Goal: Task Accomplishment & Management: Use online tool/utility

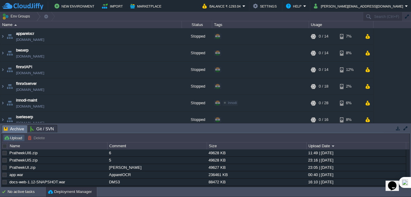
click at [18, 136] on button "Upload" at bounding box center [14, 137] width 20 height 5
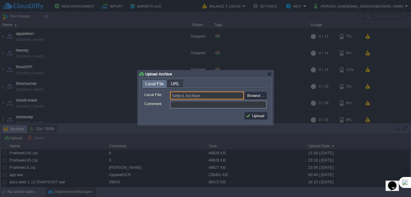
click at [191, 96] on input "Select Archive" at bounding box center [207, 95] width 74 height 8
click at [253, 96] on input "file" at bounding box center [228, 95] width 77 height 7
type input "C:\fakepath\PratheekUI7.zip"
type input "PratheekUI7.zip"
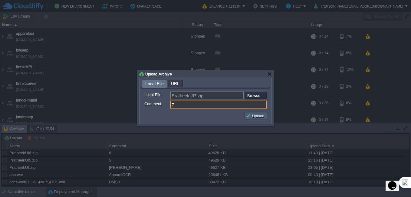
type input "7"
click at [253, 114] on button "Upload" at bounding box center [256, 115] width 20 height 5
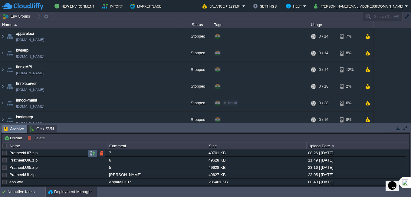
click at [94, 154] on button "button" at bounding box center [92, 153] width 5 height 5
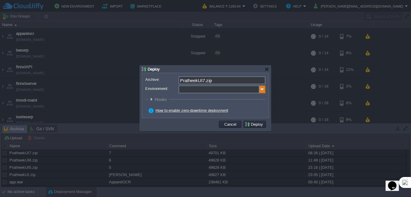
click at [265, 88] on img at bounding box center [263, 89] width 6 height 8
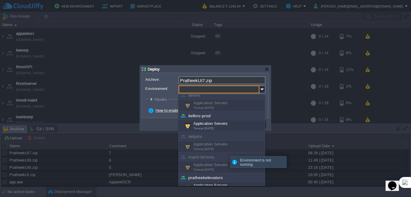
scroll to position [197, 0]
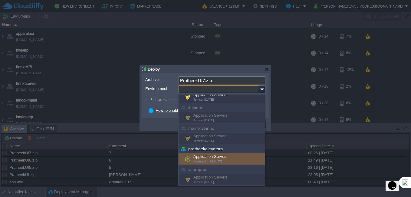
click at [219, 162] on span "Node.js 14.19.0 LTS" at bounding box center [208, 161] width 29 height 3
type input "Application Servers (pratheekelevators)"
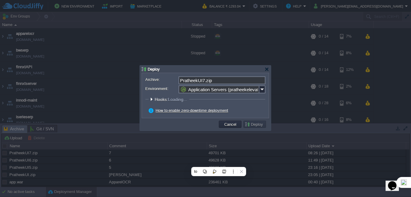
click at [261, 111] on div "How to enable zero-downtime deployment" at bounding box center [207, 110] width 117 height 5
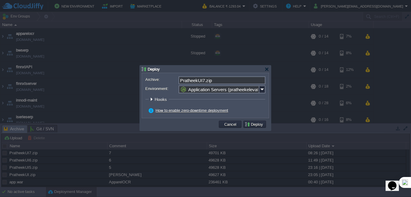
click at [259, 127] on button "Deploy" at bounding box center [255, 123] width 20 height 5
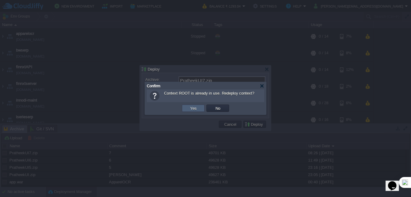
click at [186, 108] on td "Yes" at bounding box center [193, 107] width 23 height 7
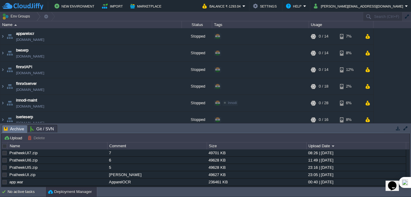
scroll to position [161, 0]
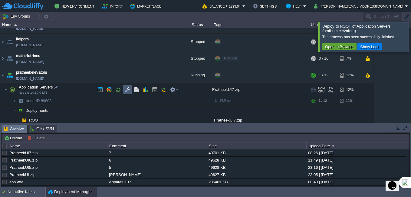
click at [124, 92] on td at bounding box center [127, 89] width 9 height 9
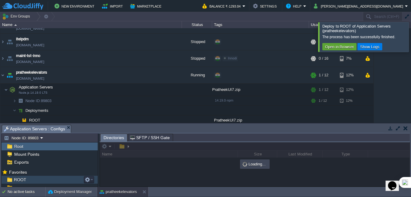
click at [19, 180] on span "ROOT" at bounding box center [20, 179] width 15 height 5
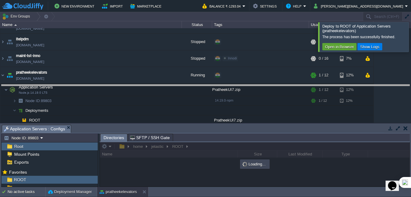
drag, startPoint x: 195, startPoint y: 131, endPoint x: 195, endPoint y: 86, distance: 44.2
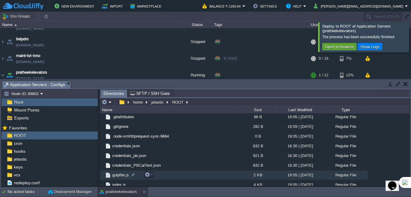
scroll to position [77, 0]
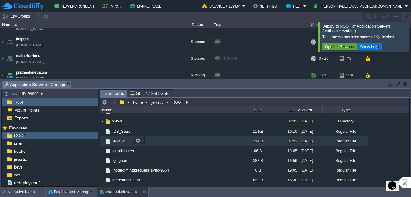
click at [118, 141] on span ".env" at bounding box center [115, 140] width 9 height 5
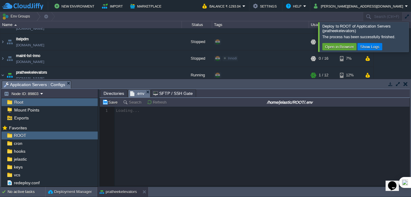
scroll to position [2, 0]
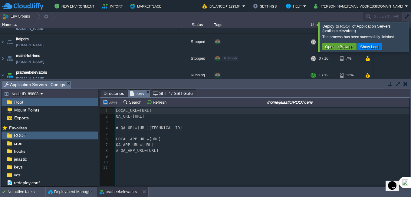
click at [411, 38] on div at bounding box center [419, 36] width 0 height 29
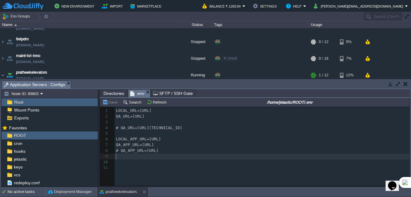
type textarea "LOCAL_URL=[URL] QA_URL=[URL] # QA_URL=[URL][TECHNICAL_ID] LOCAL_APP_URL=[URL] Q…"
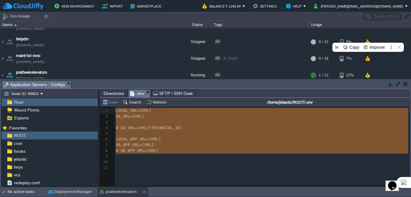
drag, startPoint x: 197, startPoint y: 155, endPoint x: 94, endPoint y: 101, distance: 116.2
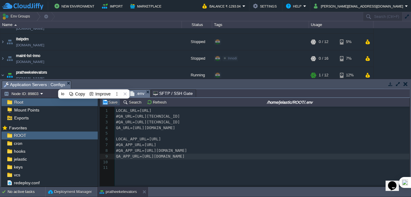
click at [111, 102] on button "Save" at bounding box center [110, 101] width 17 height 5
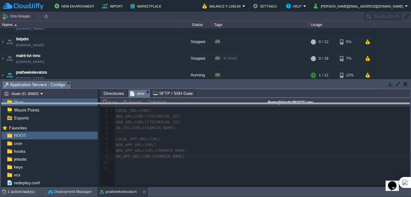
drag, startPoint x: 249, startPoint y: 83, endPoint x: 249, endPoint y: 105, distance: 22.1
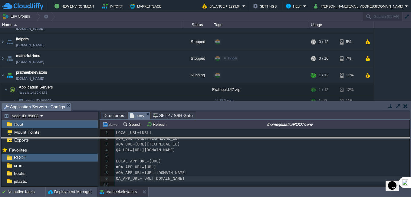
drag, startPoint x: 279, startPoint y: 105, endPoint x: 280, endPoint y: 141, distance: 36.1
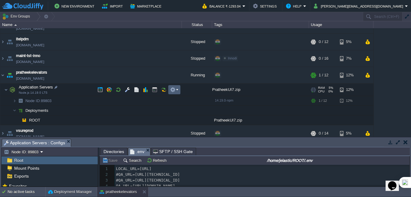
click at [178, 89] on em at bounding box center [174, 89] width 8 height 5
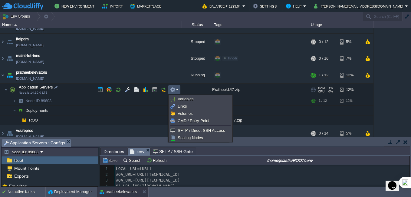
click at [178, 89] on em at bounding box center [174, 89] width 8 height 5
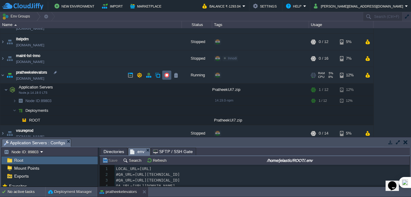
click at [164, 76] on td at bounding box center [166, 75] width 9 height 9
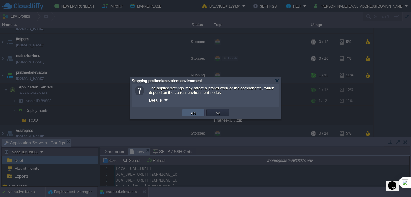
click at [199, 113] on td "Yes" at bounding box center [193, 112] width 23 height 7
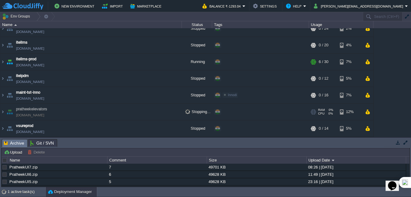
scroll to position [124, 0]
click at [2, 113] on img at bounding box center [2, 112] width 5 height 16
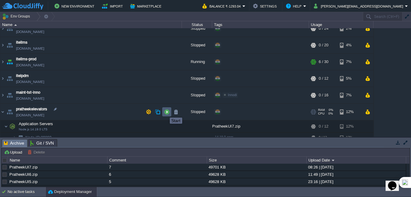
click at [165, 112] on button "button" at bounding box center [166, 111] width 5 height 5
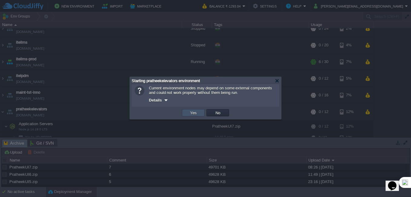
click at [198, 112] on button "Yes" at bounding box center [193, 112] width 10 height 5
